Goal: Task Accomplishment & Management: Manage account settings

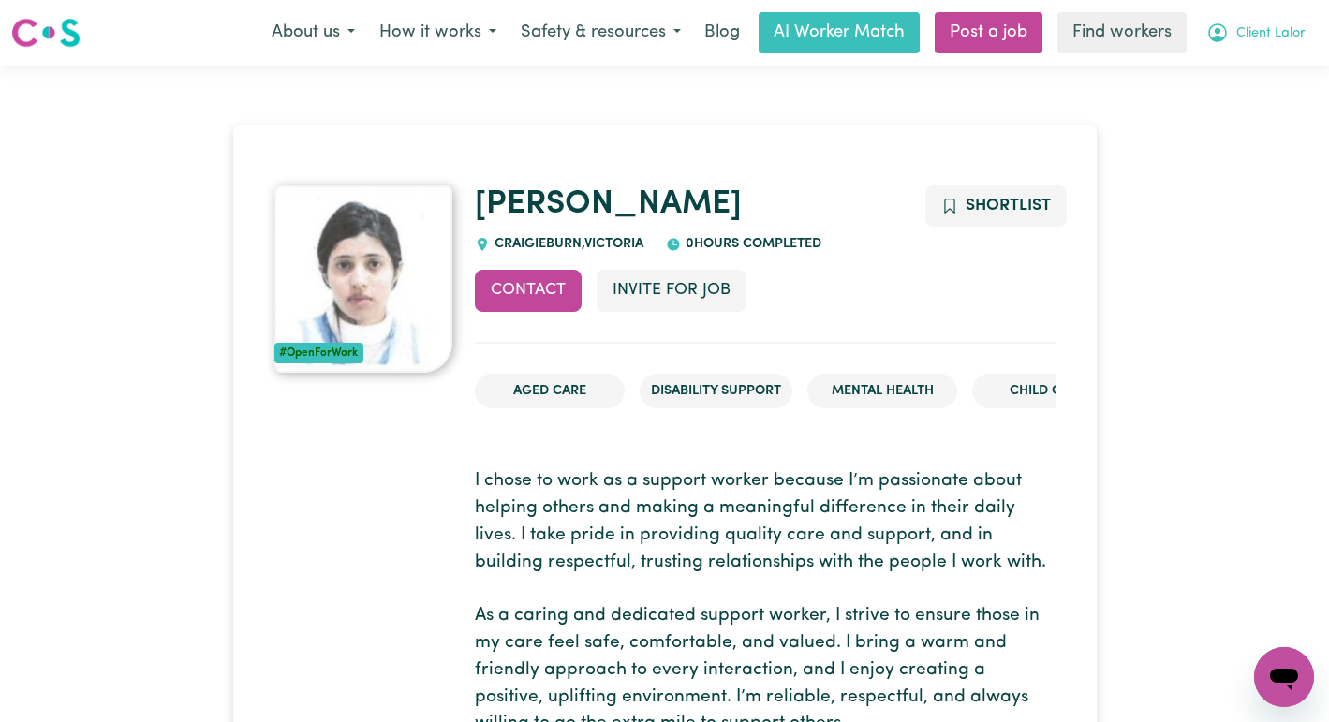
click at [1267, 29] on span "Client Lalor" at bounding box center [1270, 33] width 69 height 21
click at [1197, 112] on link "Logout" at bounding box center [1243, 108] width 148 height 36
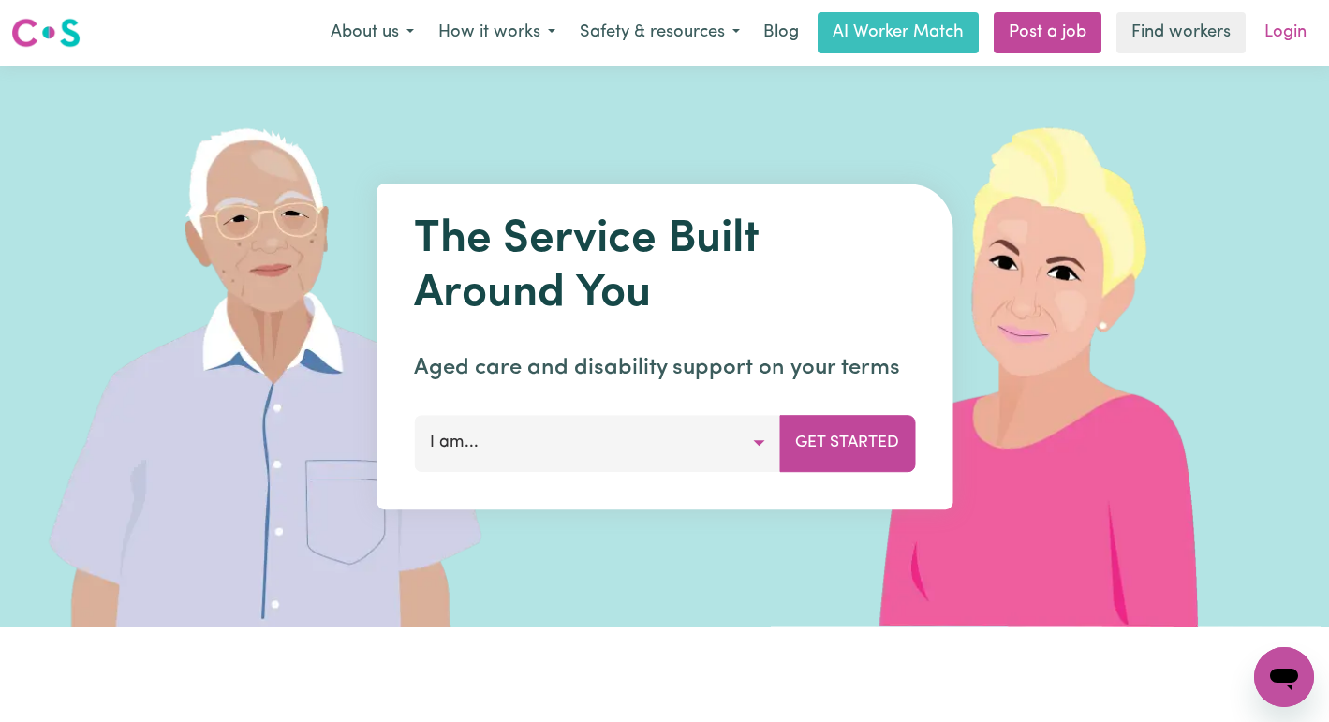
click at [1287, 24] on link "Login" at bounding box center [1285, 32] width 65 height 41
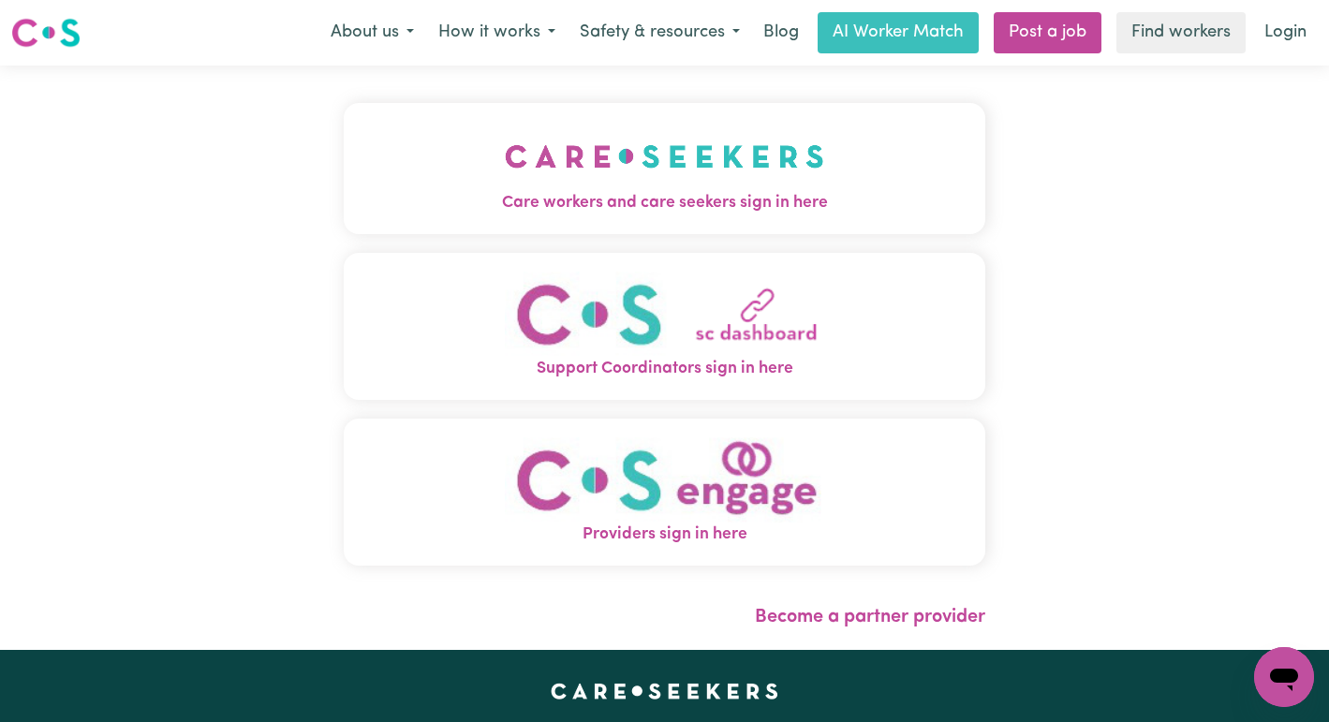
click at [712, 157] on img "Care workers and care seekers sign in here" at bounding box center [664, 156] width 319 height 69
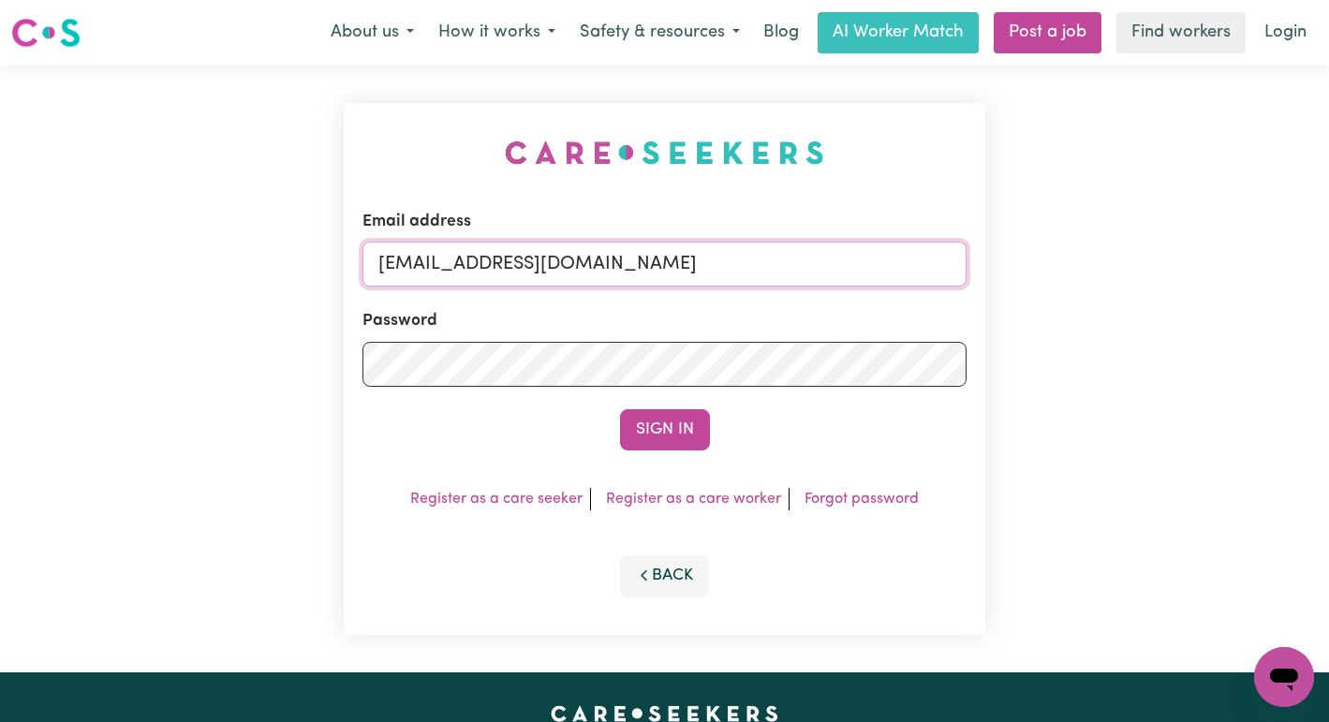
drag, startPoint x: 888, startPoint y: 261, endPoint x: 476, endPoint y: 258, distance: 412.1
click at [476, 258] on input "superuser~ClientCabooltureEHS@careseekers.com.au" at bounding box center [664, 264] width 605 height 45
paste input "LisaMathisonALC"
type input "superuser~LisaMathisonALC@careseekers.com.au"
click at [620, 409] on button "Sign In" at bounding box center [665, 429] width 90 height 41
